Goal: Task Accomplishment & Management: Use online tool/utility

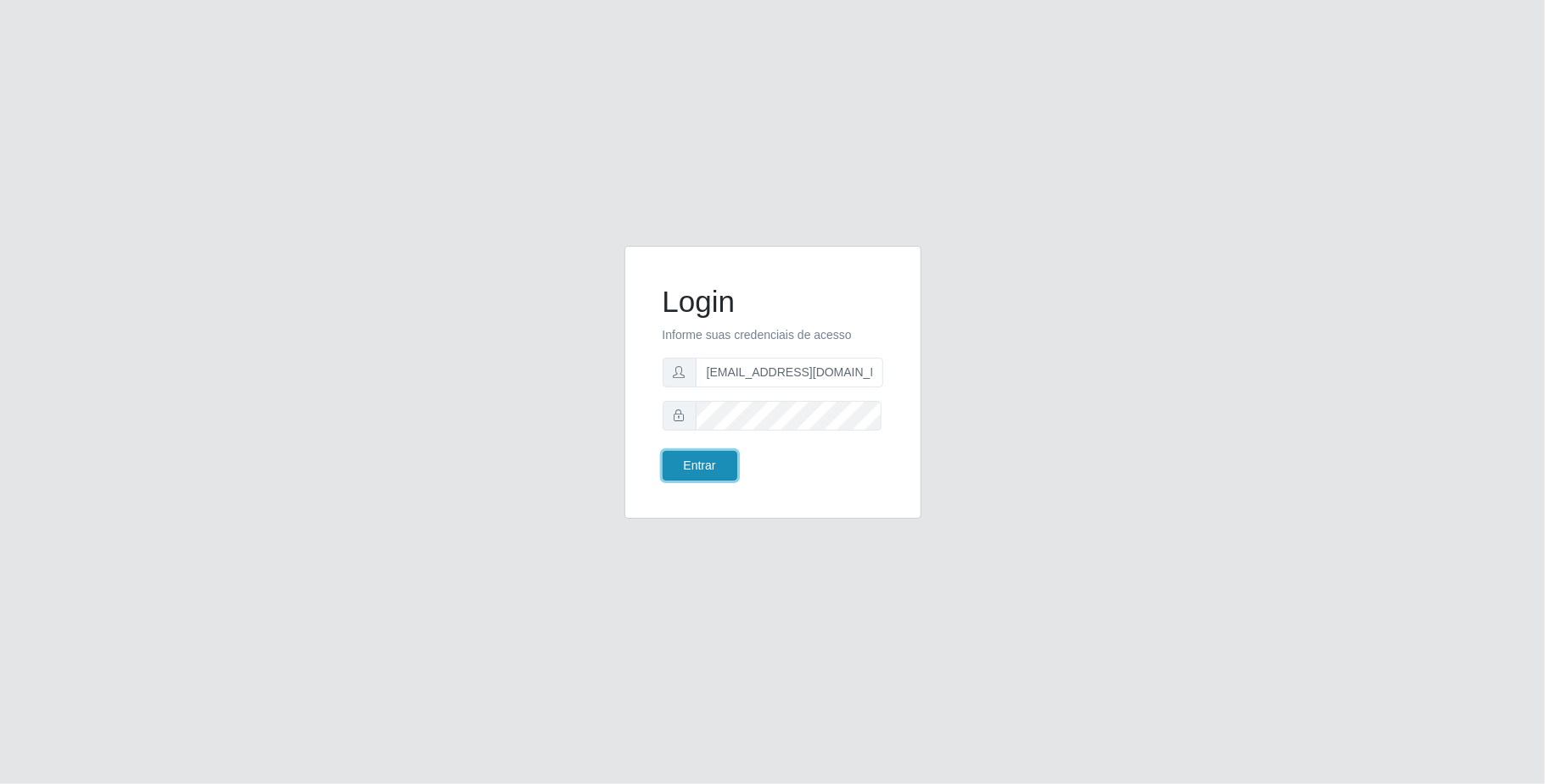
click at [717, 464] on button "Entrar" at bounding box center [699, 466] width 74 height 29
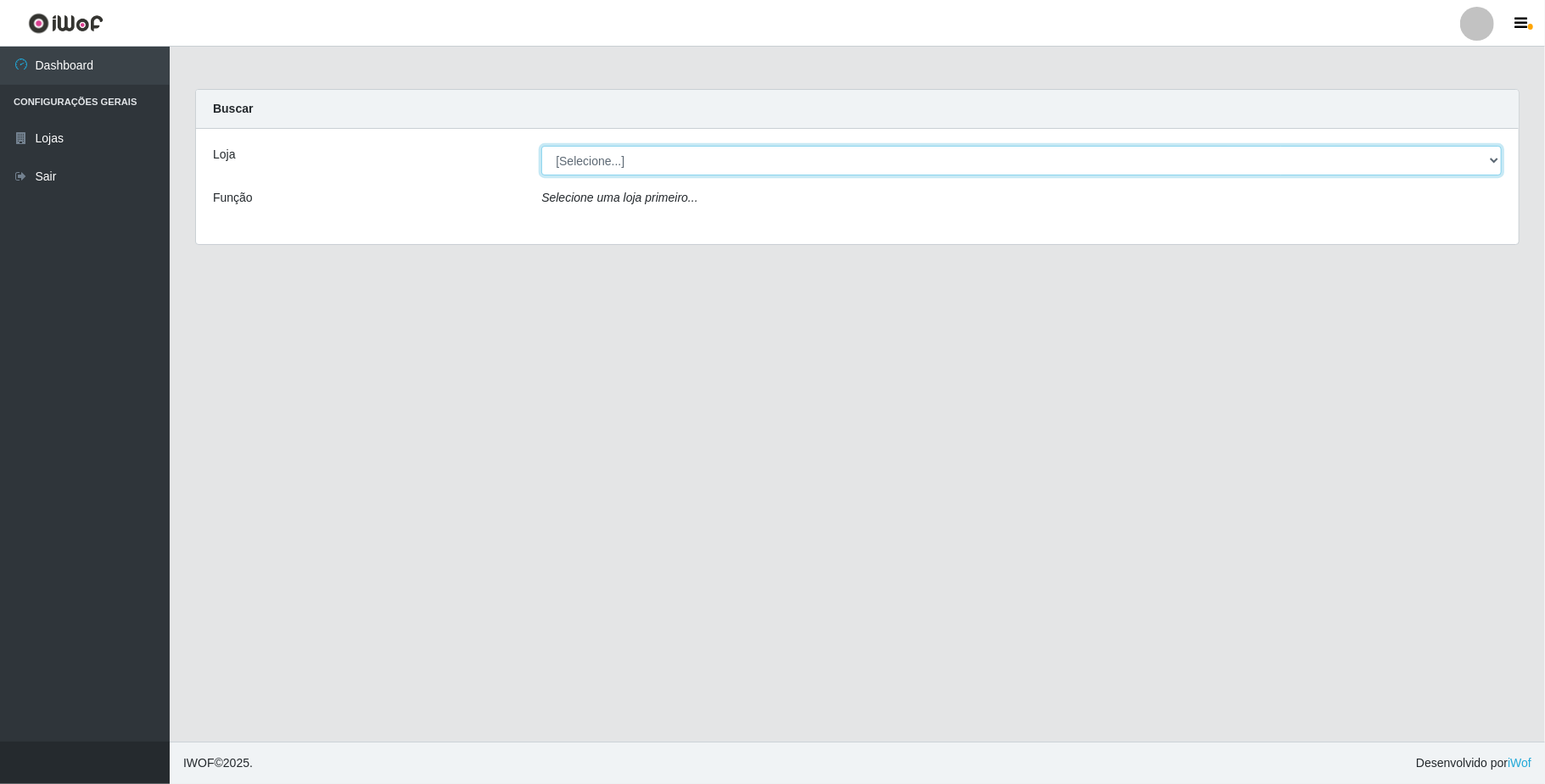
click at [642, 163] on select "[Selecione...] SuperFácil Atacado - Emaús" at bounding box center [1022, 160] width 960 height 29
click at [542, 146] on select "[Selecione...] SuperFácil Atacado - Emaús" at bounding box center [1022, 160] width 960 height 29
click at [641, 163] on select "[Selecione...] SuperFácil Atacado - Emaús" at bounding box center [1022, 160] width 960 height 29
select select "407"
click at [542, 146] on select "[Selecione...] SuperFácil Atacado - Emaús" at bounding box center [1022, 160] width 960 height 29
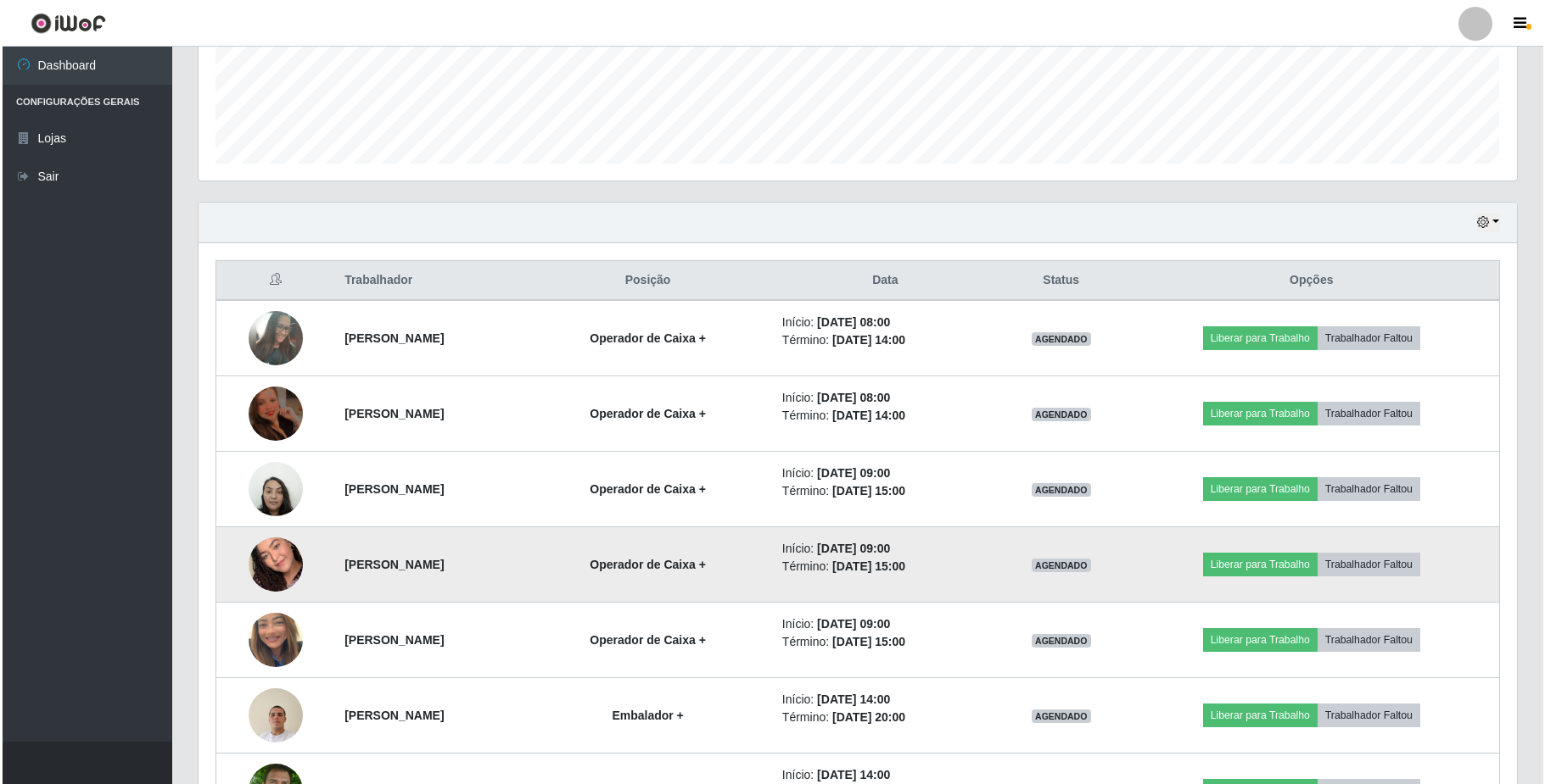
scroll to position [452, 0]
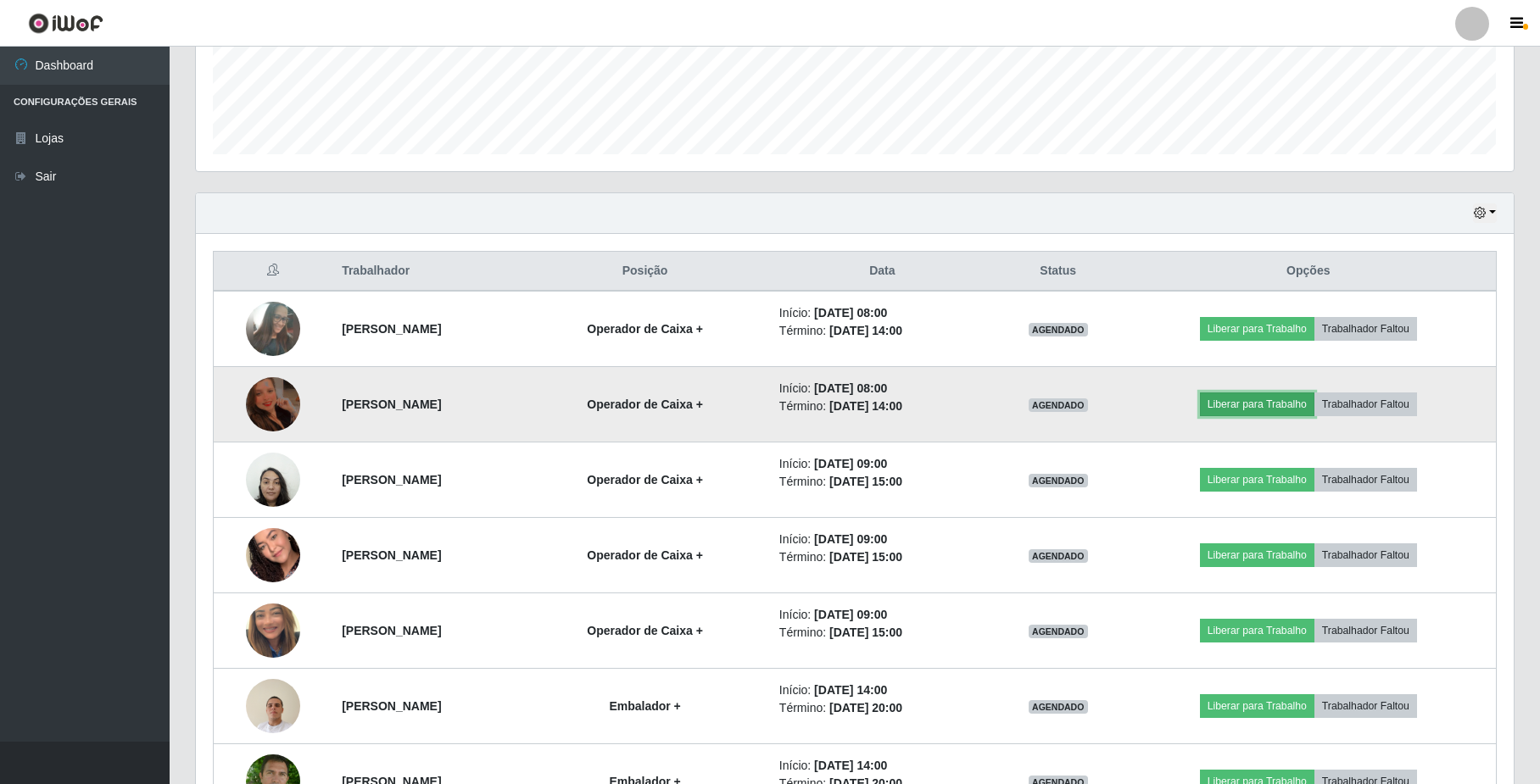
click at [1256, 408] on button "Liberar para Trabalho" at bounding box center [1257, 405] width 115 height 24
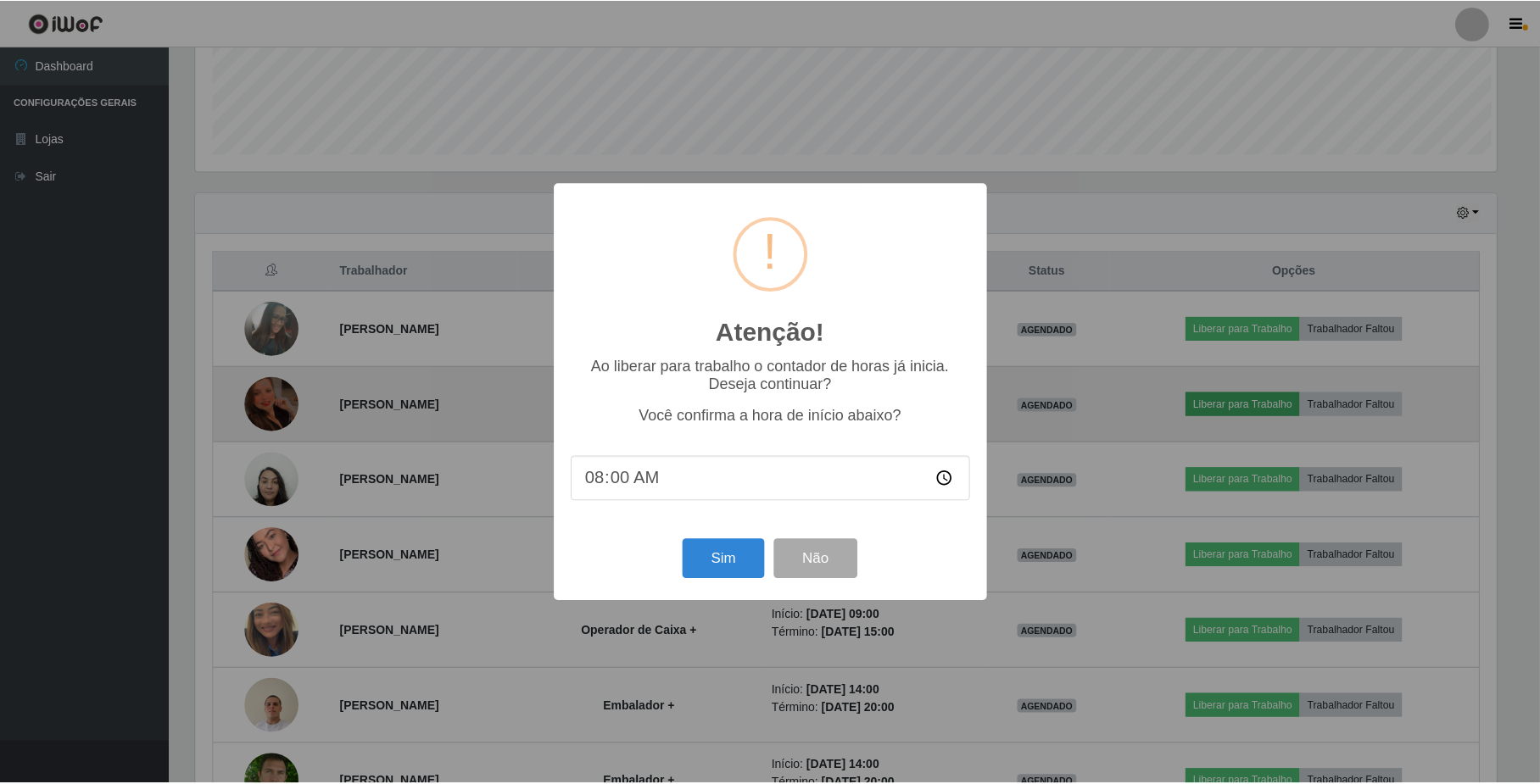
scroll to position [353, 1305]
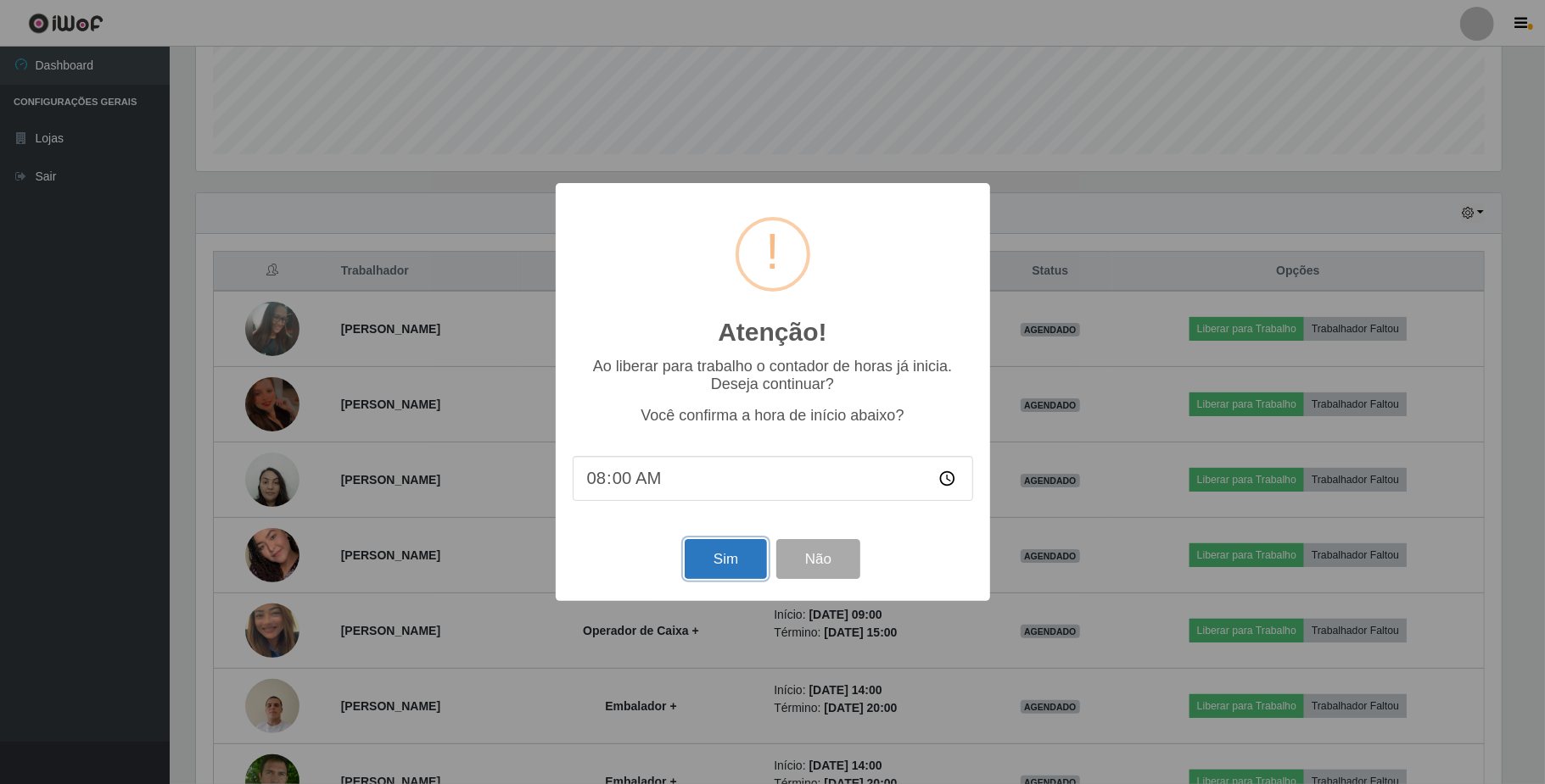
click at [743, 561] on button "Sim" at bounding box center [726, 560] width 82 height 40
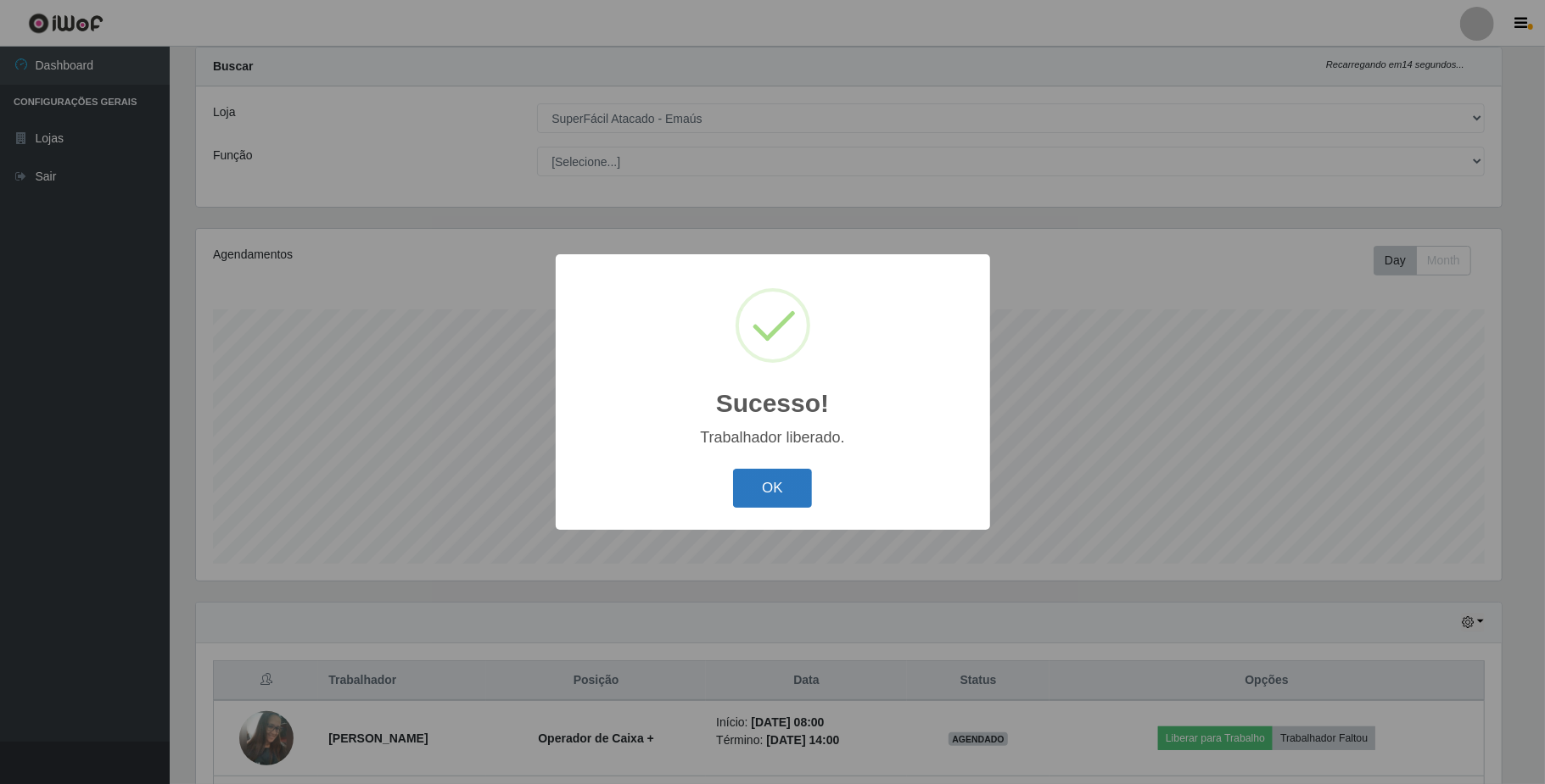
click at [791, 486] on button "OK" at bounding box center [772, 489] width 79 height 40
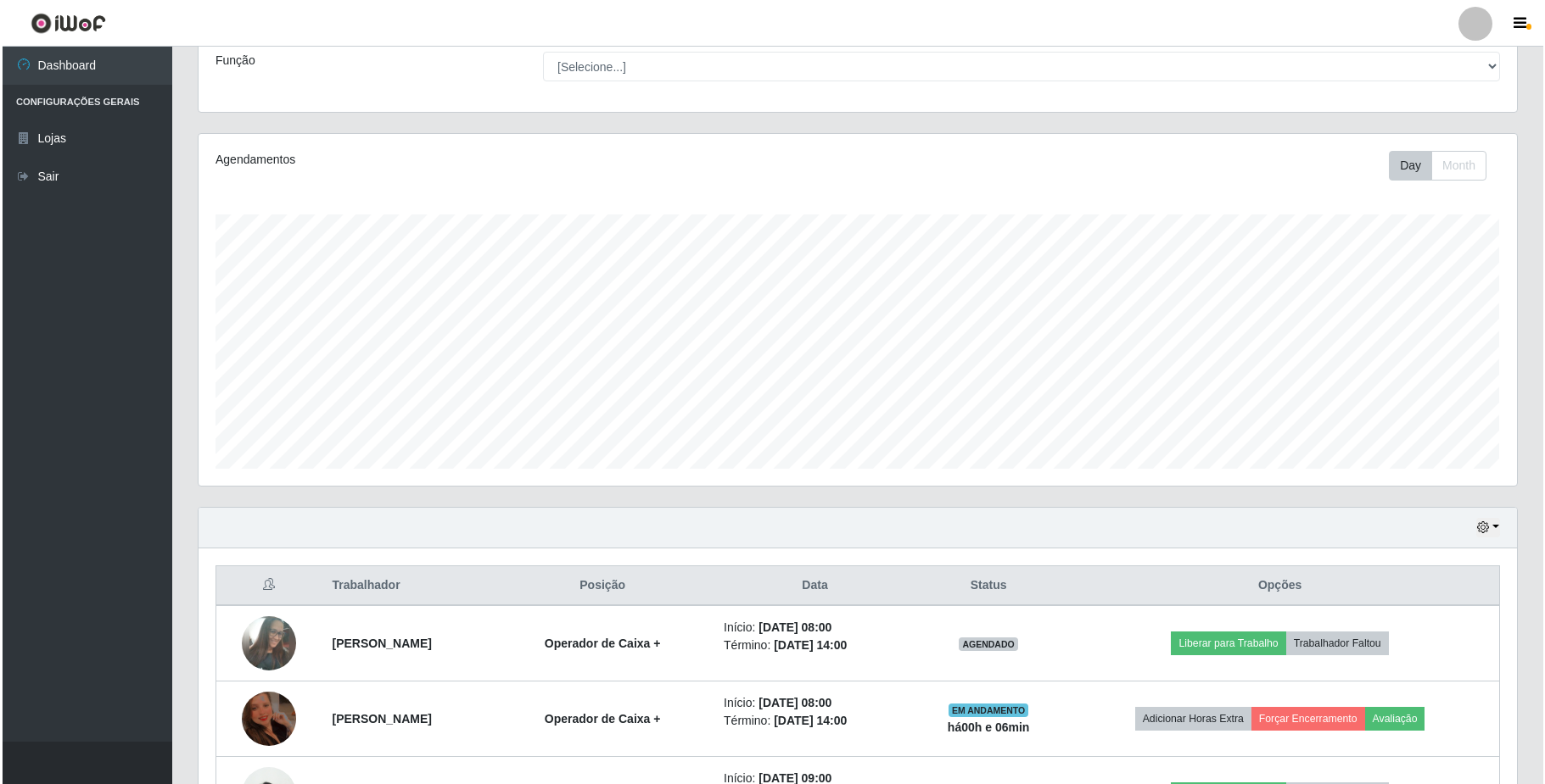
scroll to position [156, 0]
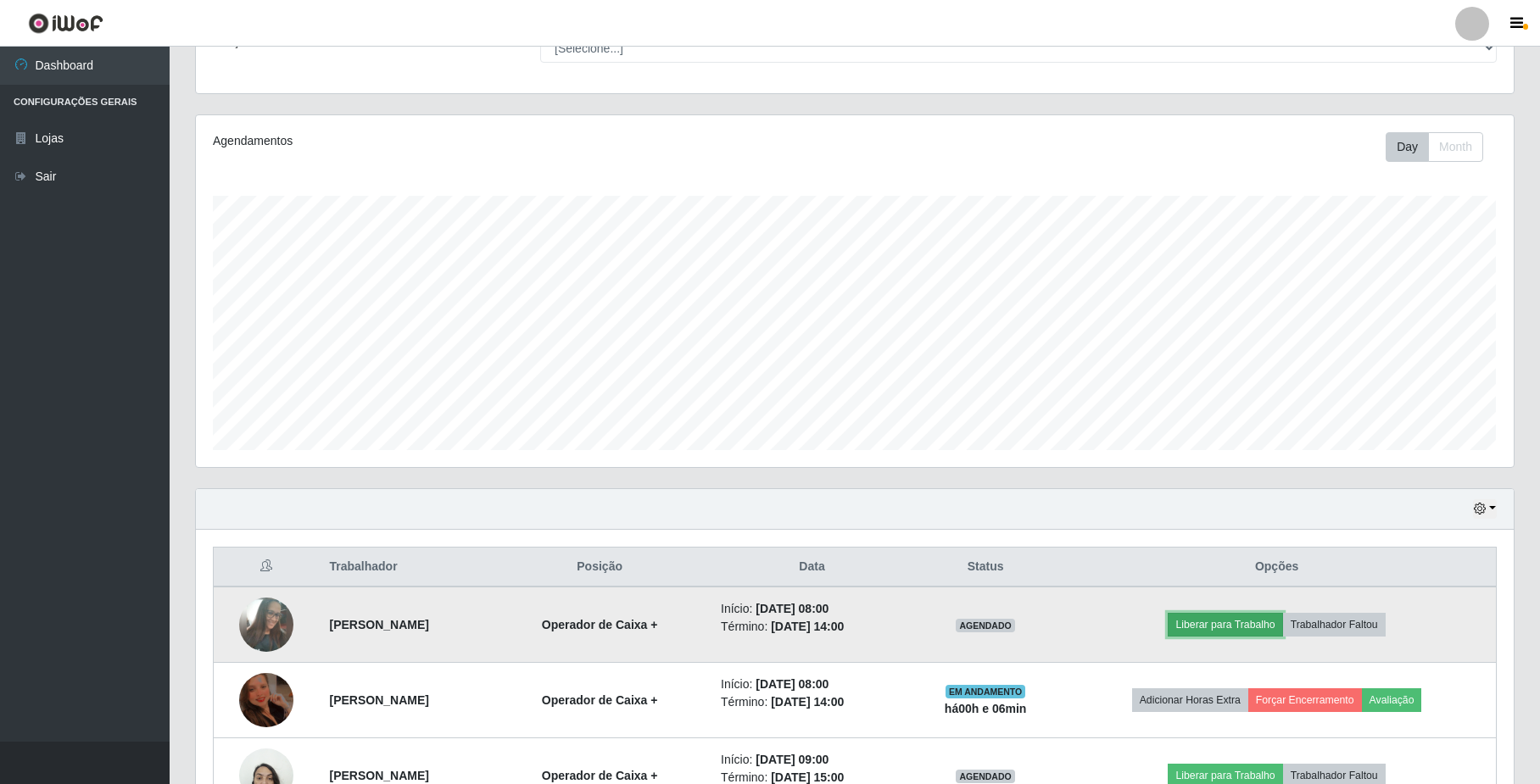
click at [1218, 624] on button "Liberar para Trabalho" at bounding box center [1225, 625] width 115 height 24
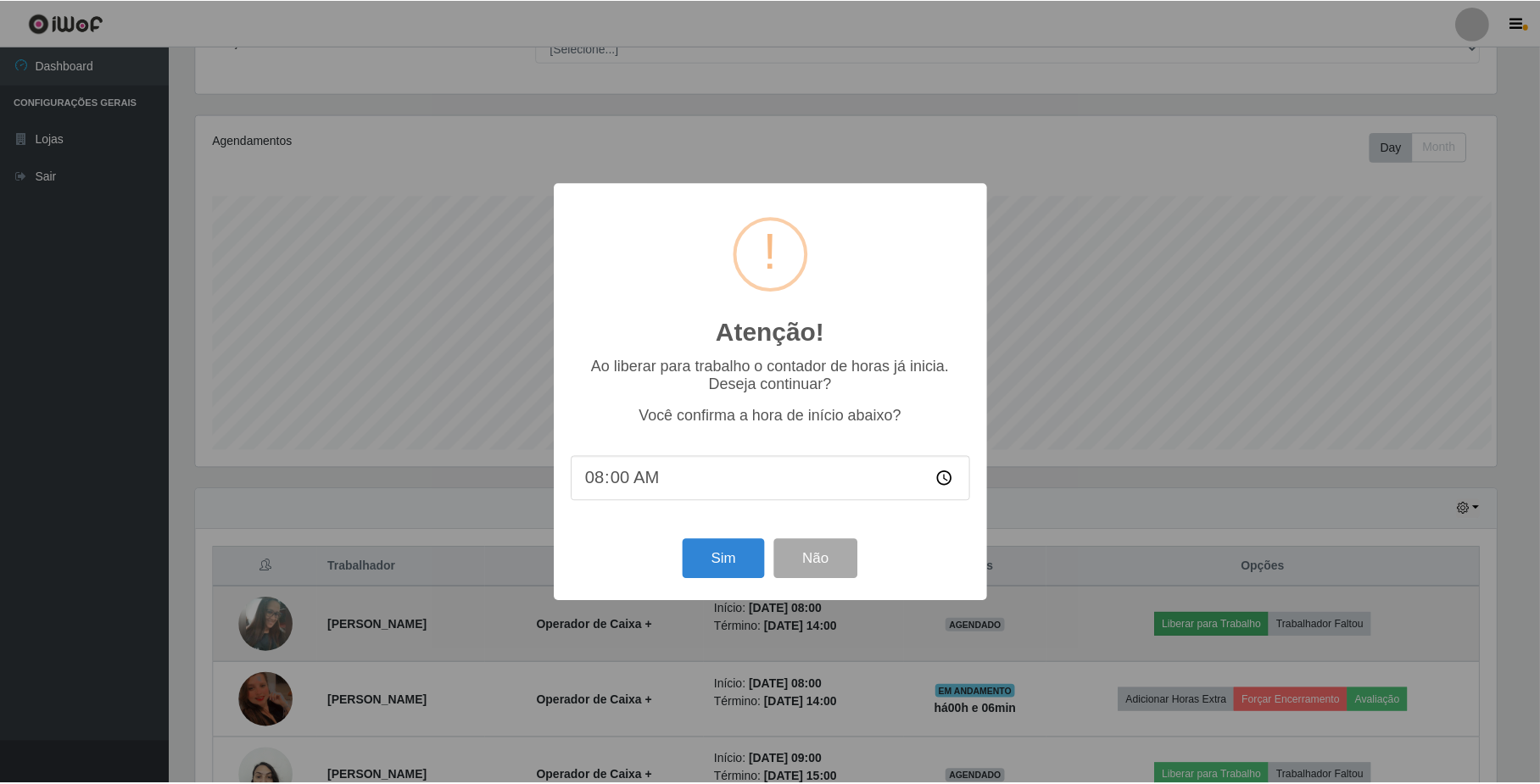
scroll to position [353, 1305]
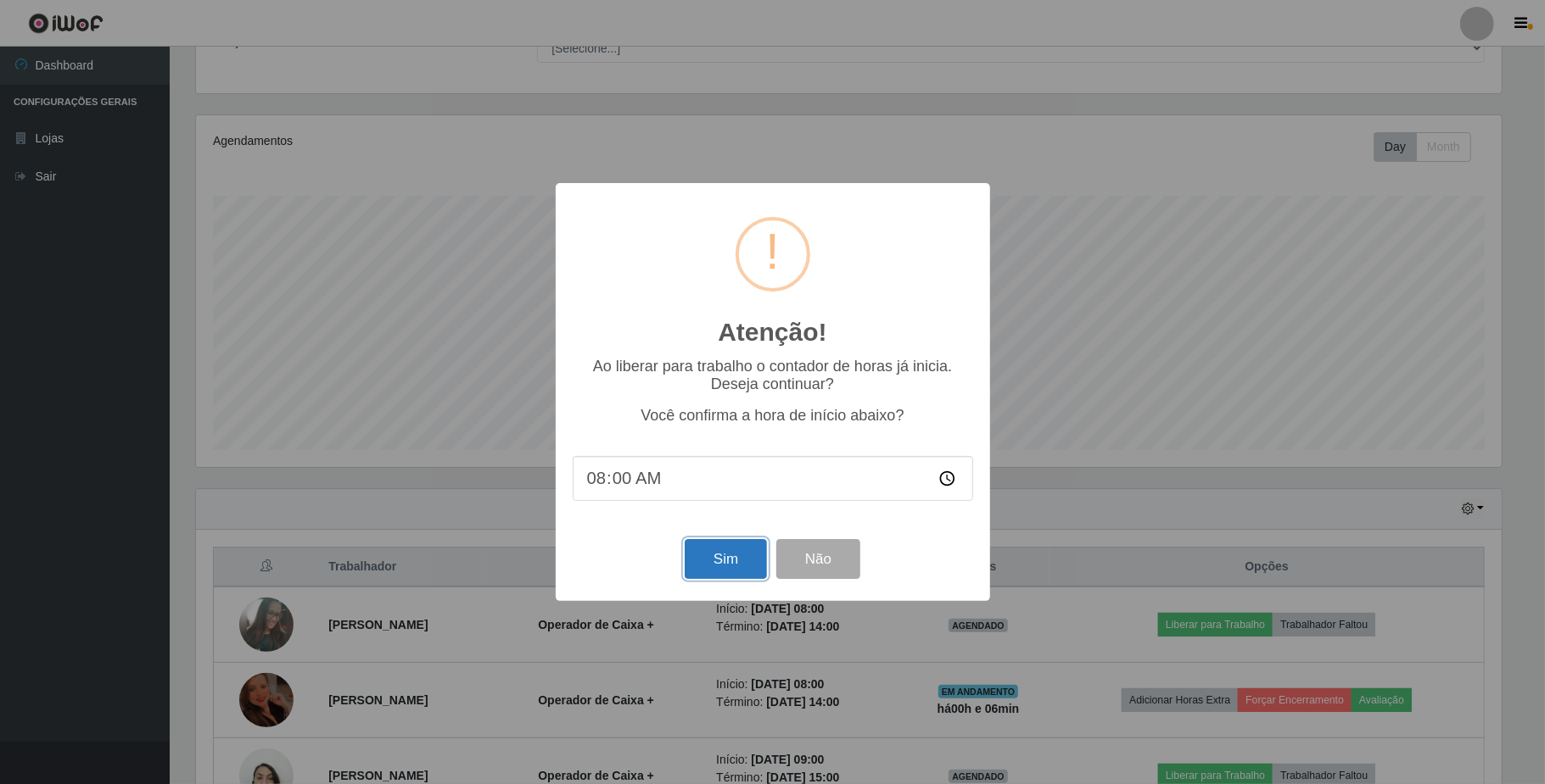
click at [696, 550] on button "Sim" at bounding box center [726, 560] width 82 height 40
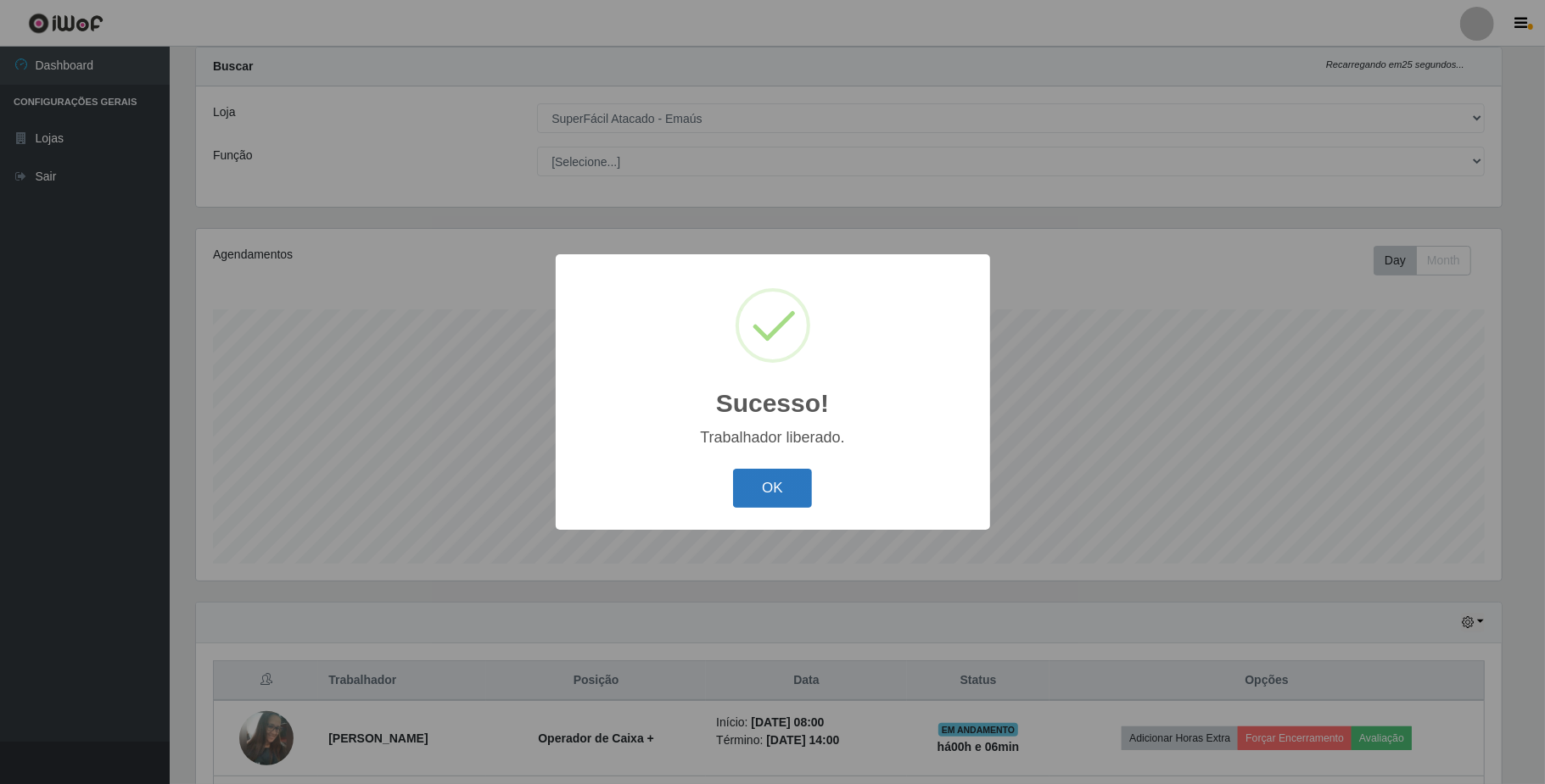
click at [762, 496] on button "OK" at bounding box center [772, 489] width 79 height 40
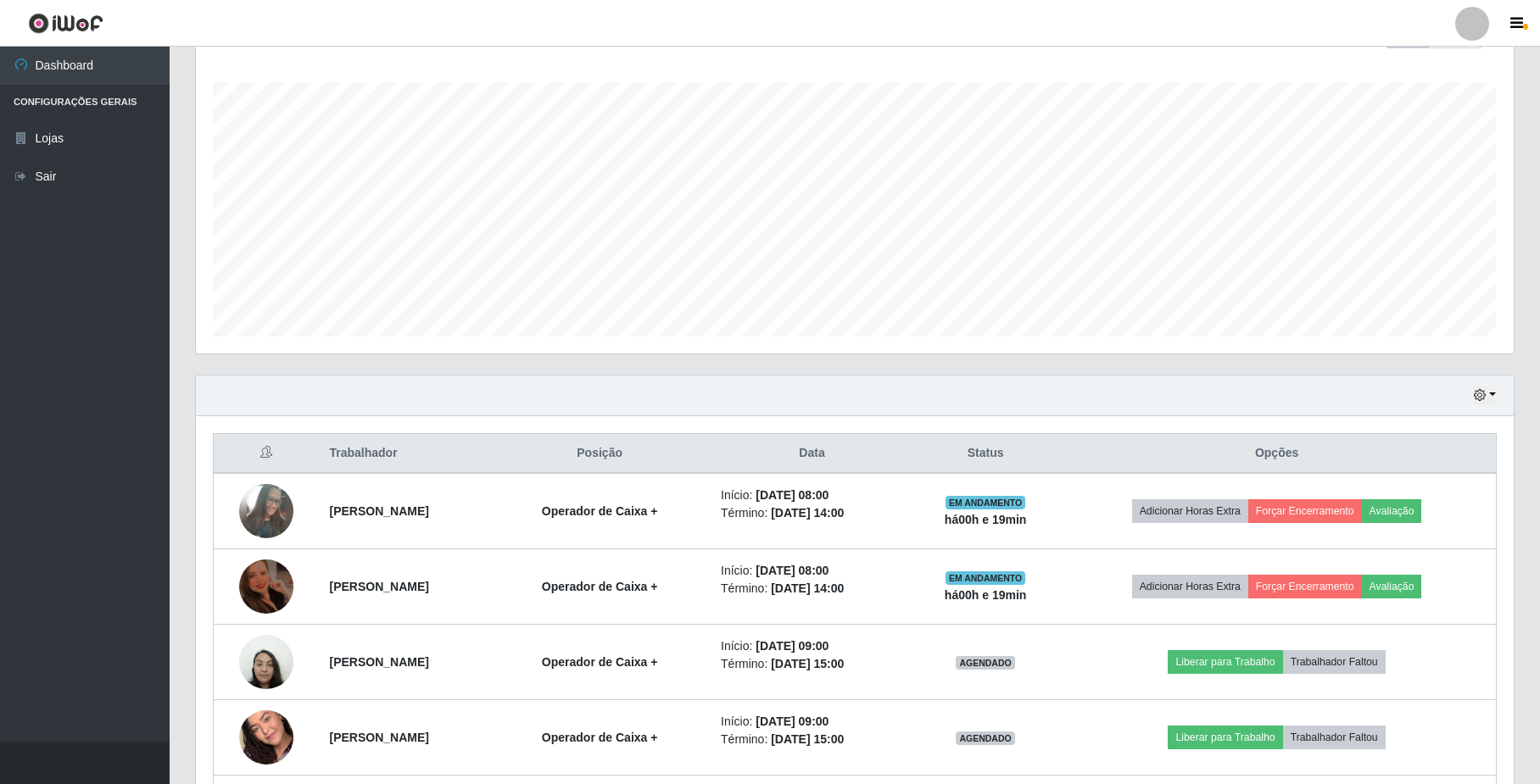
scroll to position [268, 0]
